Goal: Find specific page/section: Find specific page/section

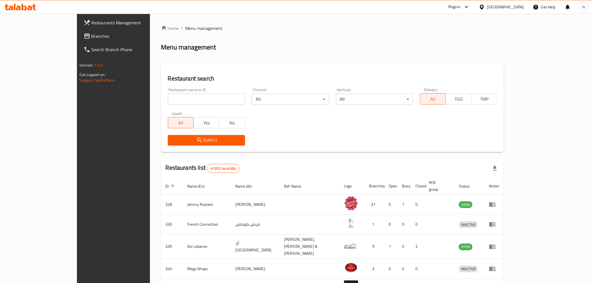
click at [500, 8] on div "[GEOGRAPHIC_DATA]" at bounding box center [505, 7] width 37 height 6
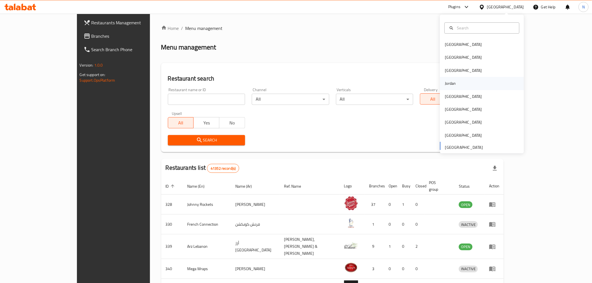
click at [445, 83] on div "Jordan" at bounding box center [450, 83] width 11 height 6
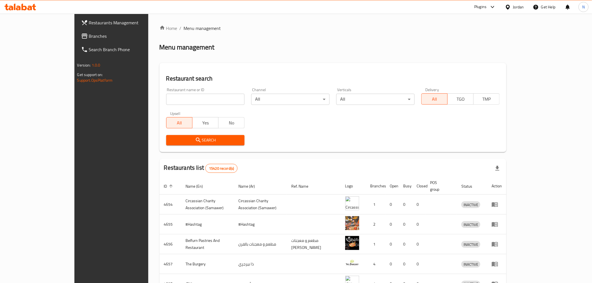
drag, startPoint x: 218, startPoint y: 99, endPoint x: 217, endPoint y: 93, distance: 5.5
click at [218, 99] on input "search" at bounding box center [205, 99] width 78 height 11
paste input "Mini's & Twinnies"
click button "Search" at bounding box center [205, 140] width 78 height 10
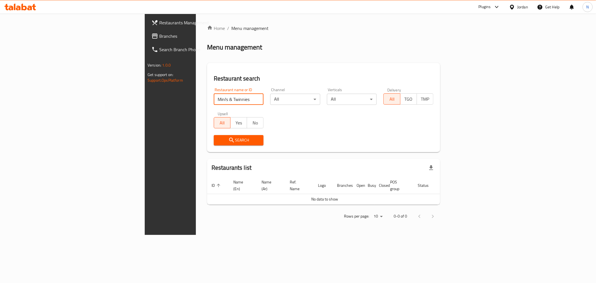
drag, startPoint x: 134, startPoint y: 99, endPoint x: 114, endPoint y: 101, distance: 21.1
click at [211, 101] on div "Restaurant name or ID Mini's & Twinnies Restaurant name or ID" at bounding box center [239, 96] width 57 height 24
type input "Twinnies"
click button "Search" at bounding box center [239, 140] width 50 height 10
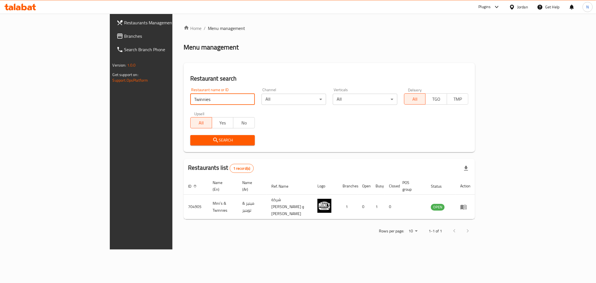
click at [516, 7] on div at bounding box center [513, 7] width 8 height 6
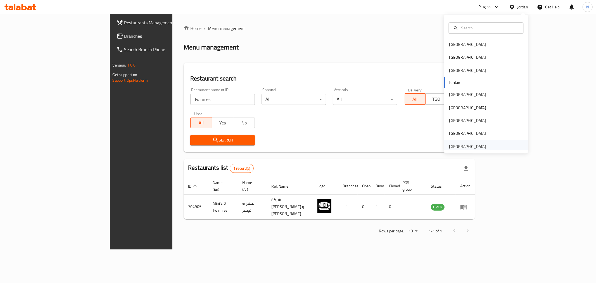
click at [477, 147] on div "[GEOGRAPHIC_DATA]" at bounding box center [468, 146] width 37 height 6
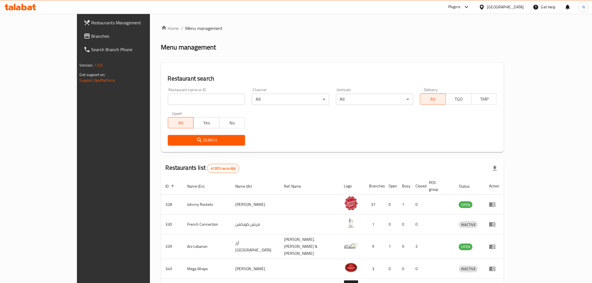
click at [168, 98] on input "search" at bounding box center [206, 99] width 77 height 11
paste input "768108"
type input "768108"
click button "Search" at bounding box center [206, 140] width 77 height 10
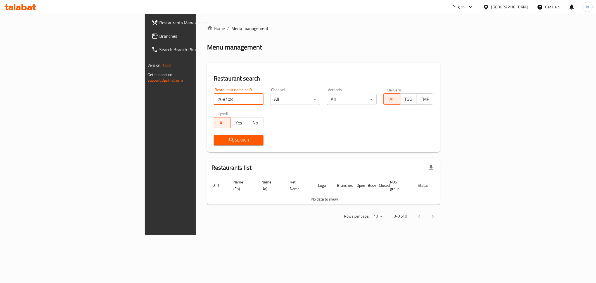
click at [159, 37] on span "Branches" at bounding box center [199, 36] width 81 height 7
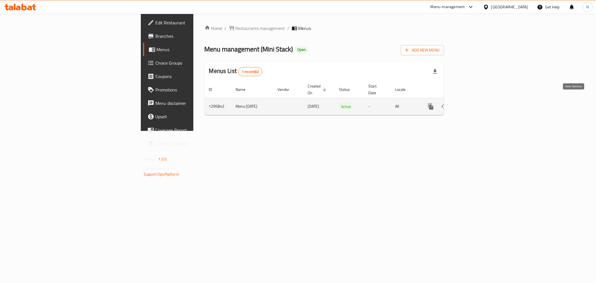
click at [475, 103] on icon "enhanced table" at bounding box center [471, 106] width 7 height 7
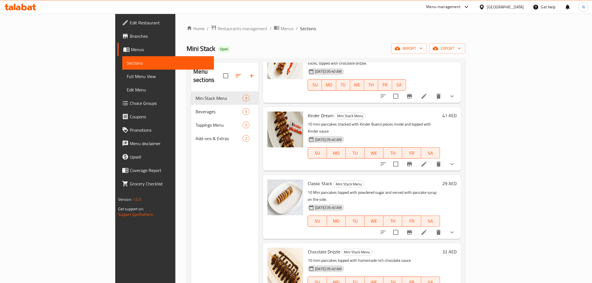
scroll to position [186, 0]
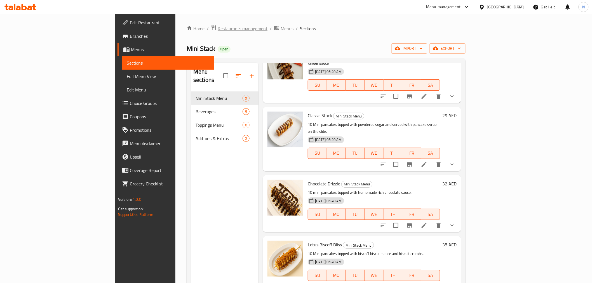
click at [218, 27] on span "Restaurants management" at bounding box center [243, 28] width 50 height 7
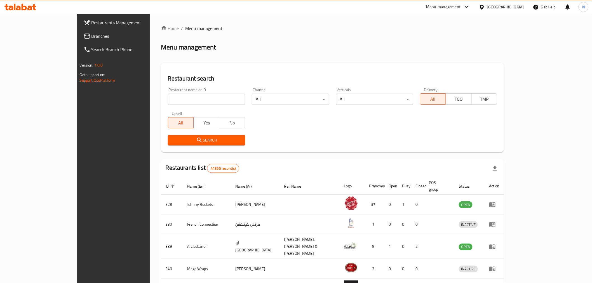
click at [193, 101] on input "search" at bounding box center [206, 99] width 77 height 11
click button "Search" at bounding box center [206, 140] width 77 height 10
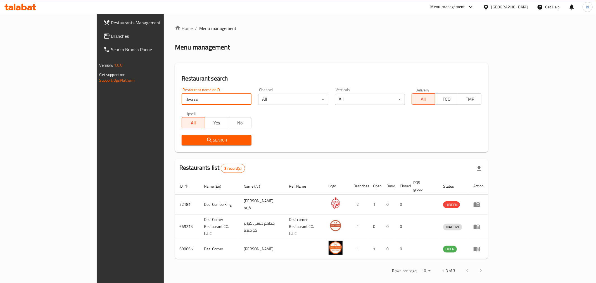
click at [182, 99] on input "desi co" at bounding box center [217, 99] width 70 height 11
click button "Search" at bounding box center [217, 140] width 70 height 10
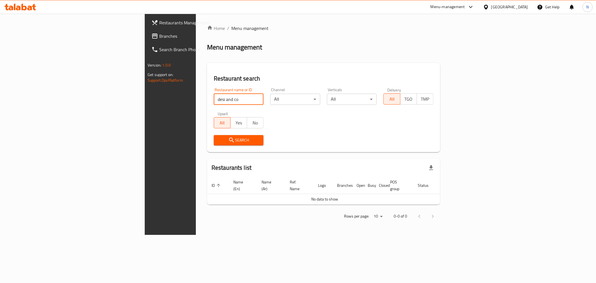
click at [214, 104] on input "desi and co" at bounding box center [239, 99] width 50 height 11
type input "desi & co"
click button "Search" at bounding box center [239, 140] width 50 height 10
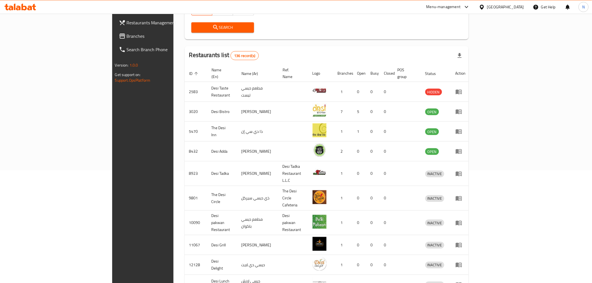
scroll to position [135, 0]
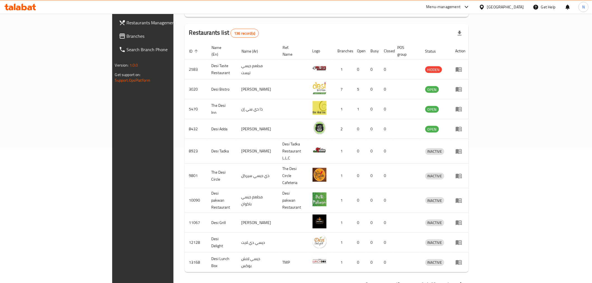
click at [464, 281] on icon "Next page" at bounding box center [461, 284] width 7 height 7
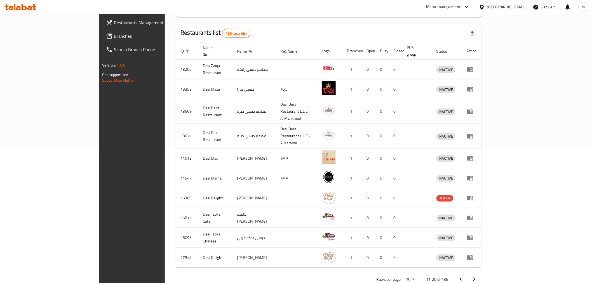
click at [477, 276] on icon "Next page" at bounding box center [474, 279] width 7 height 7
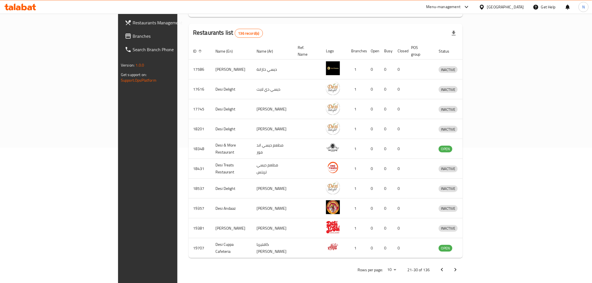
click at [458, 266] on icon "Next page" at bounding box center [455, 269] width 7 height 7
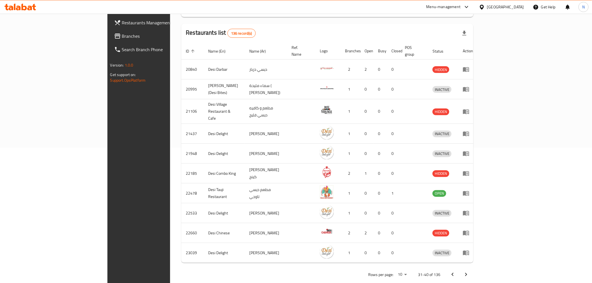
click at [469, 271] on icon "Next page" at bounding box center [465, 274] width 7 height 7
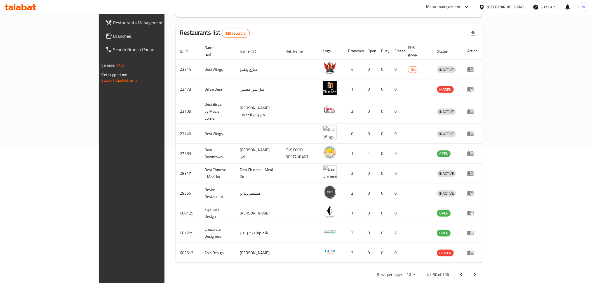
click at [478, 271] on icon "Next page" at bounding box center [474, 274] width 7 height 7
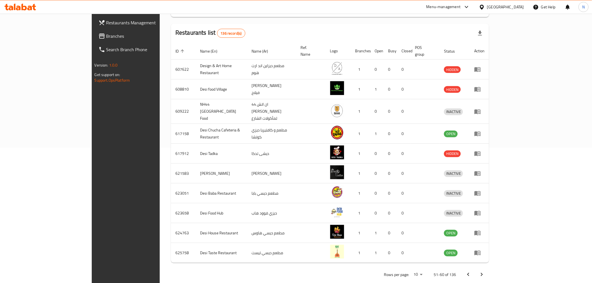
click at [106, 36] on span "Branches" at bounding box center [146, 36] width 80 height 7
